Goal: Information Seeking & Learning: Compare options

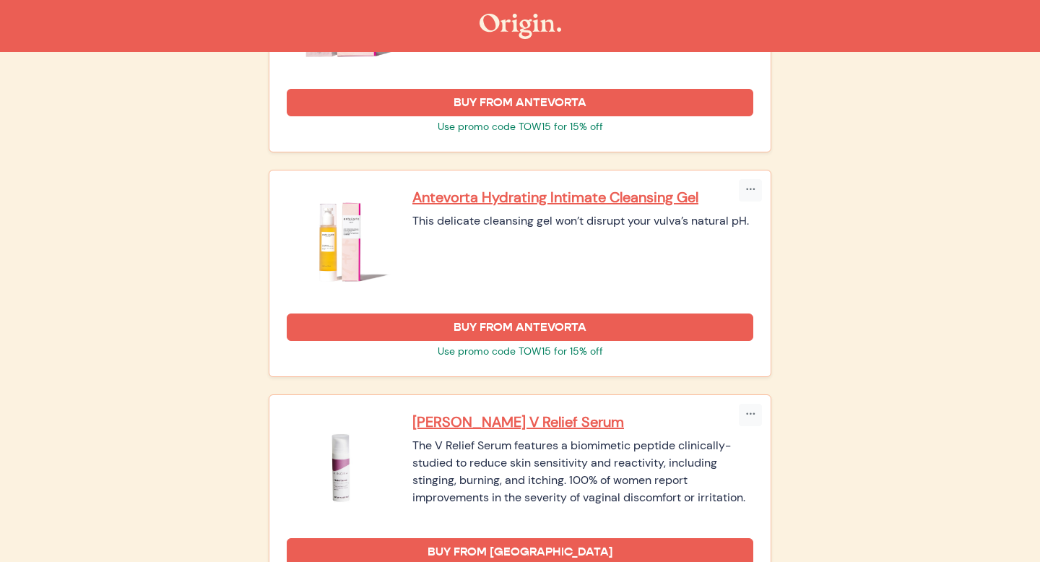
scroll to position [1523, 0]
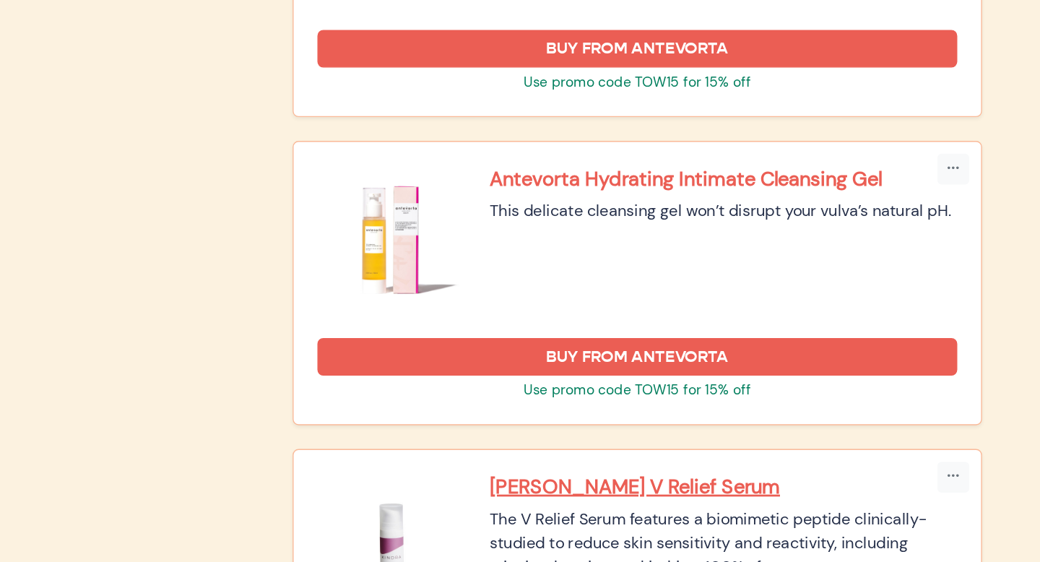
click at [475, 188] on p "Antevorta Hydrating Intimate Cleansing Gel" at bounding box center [582, 195] width 341 height 19
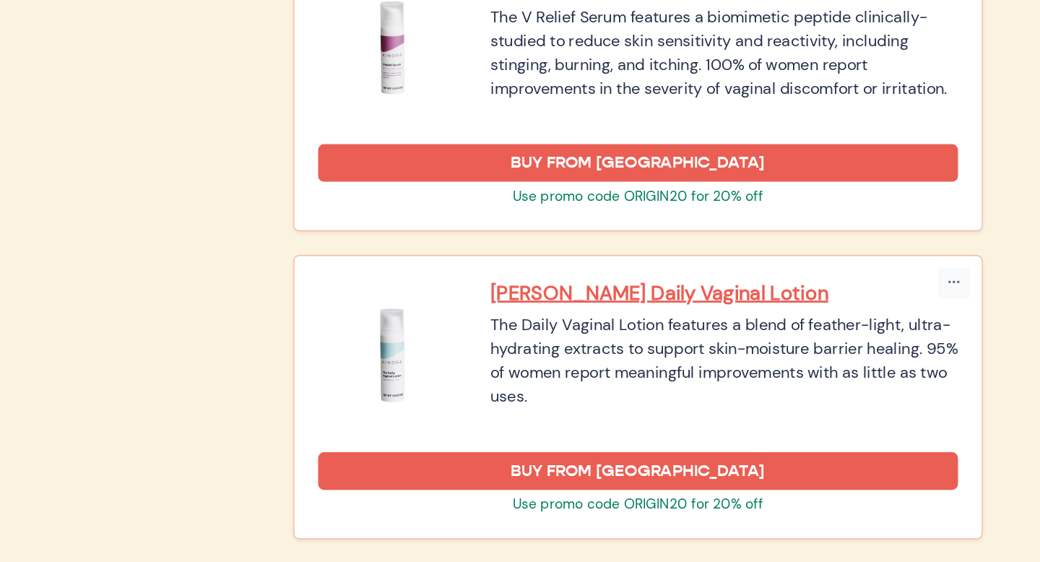
scroll to position [1812, 0]
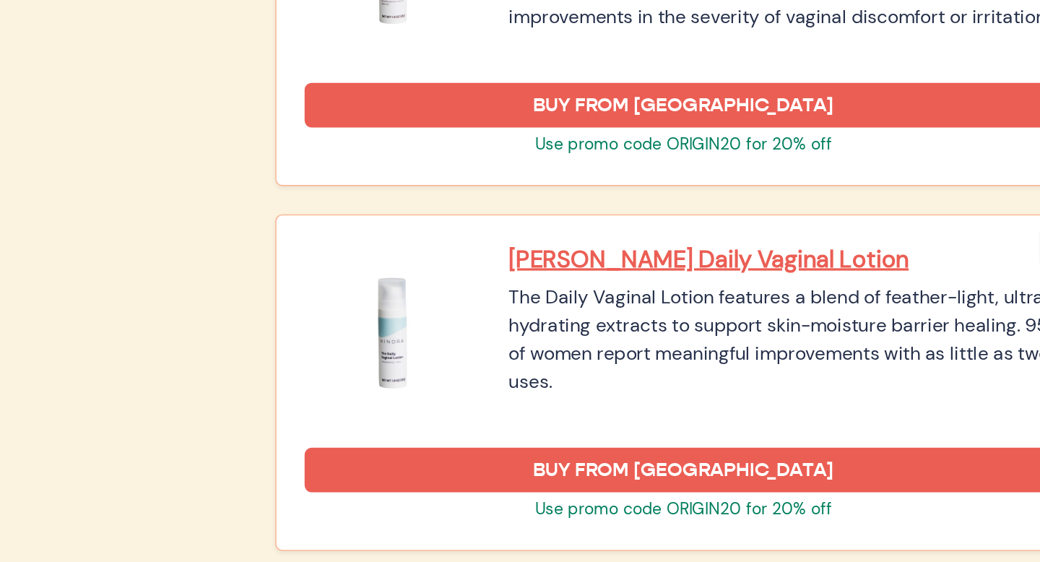
click at [465, 342] on div "[PERSON_NAME] Daily Vaginal Lotion The Daily Vaginal Lotion features a blend of…" at bounding box center [519, 432] width 501 height 206
click at [468, 349] on p "[PERSON_NAME] Daily Vaginal Lotion" at bounding box center [582, 355] width 341 height 19
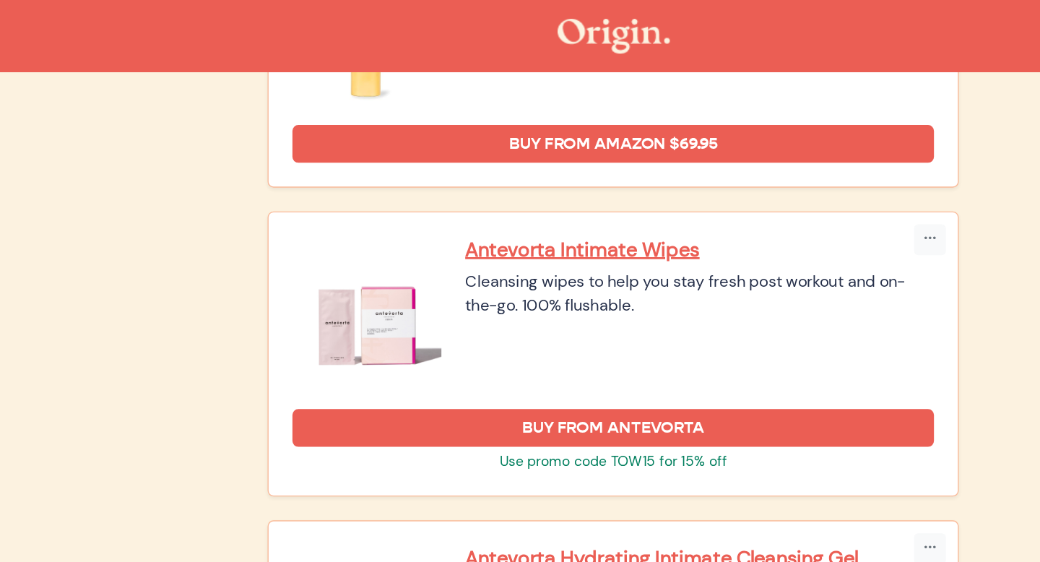
scroll to position [1085, 0]
